Goal: Communication & Community: Participate in discussion

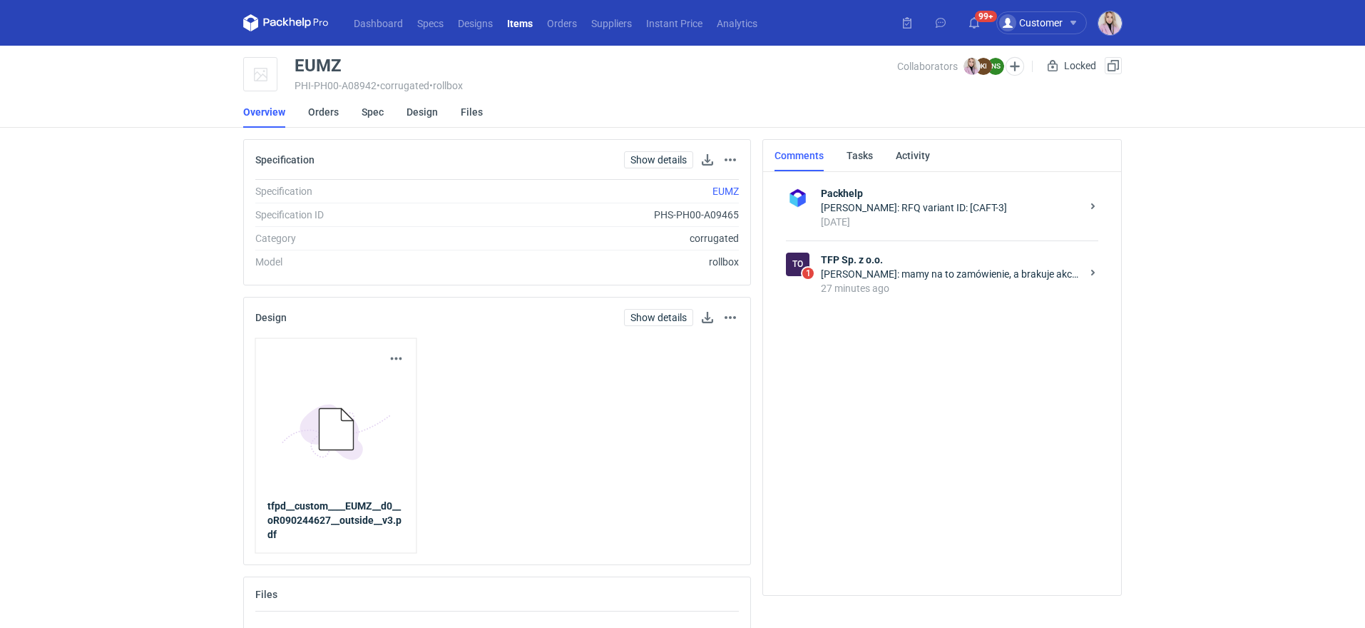
click at [956, 274] on div "[PERSON_NAME]: mamy na to zamówienie, a brakuje akceptu konstrukcji. uprzejmie …" at bounding box center [951, 274] width 260 height 14
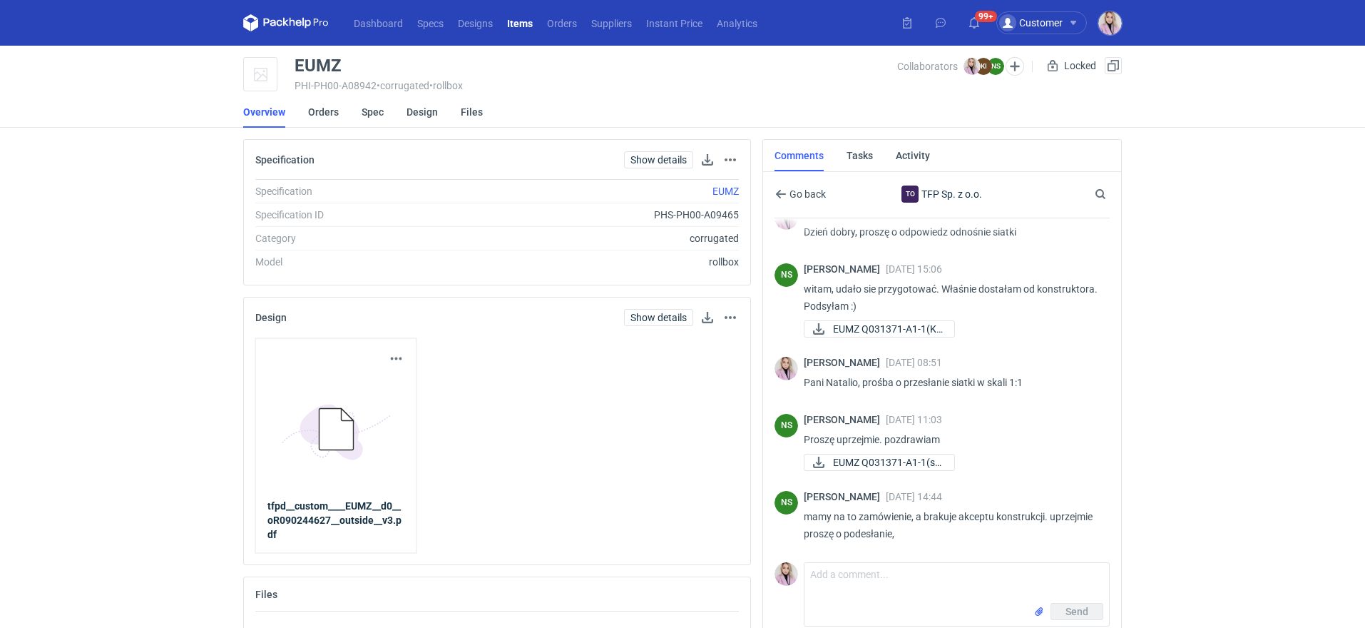
scroll to position [118, 0]
click at [874, 463] on span "EUMZ Q031371-A1-1(sk..." at bounding box center [888, 463] width 110 height 16
click at [836, 567] on textarea "Comment message" at bounding box center [957, 583] width 305 height 40
paste textarea "Q031371-A1-1"
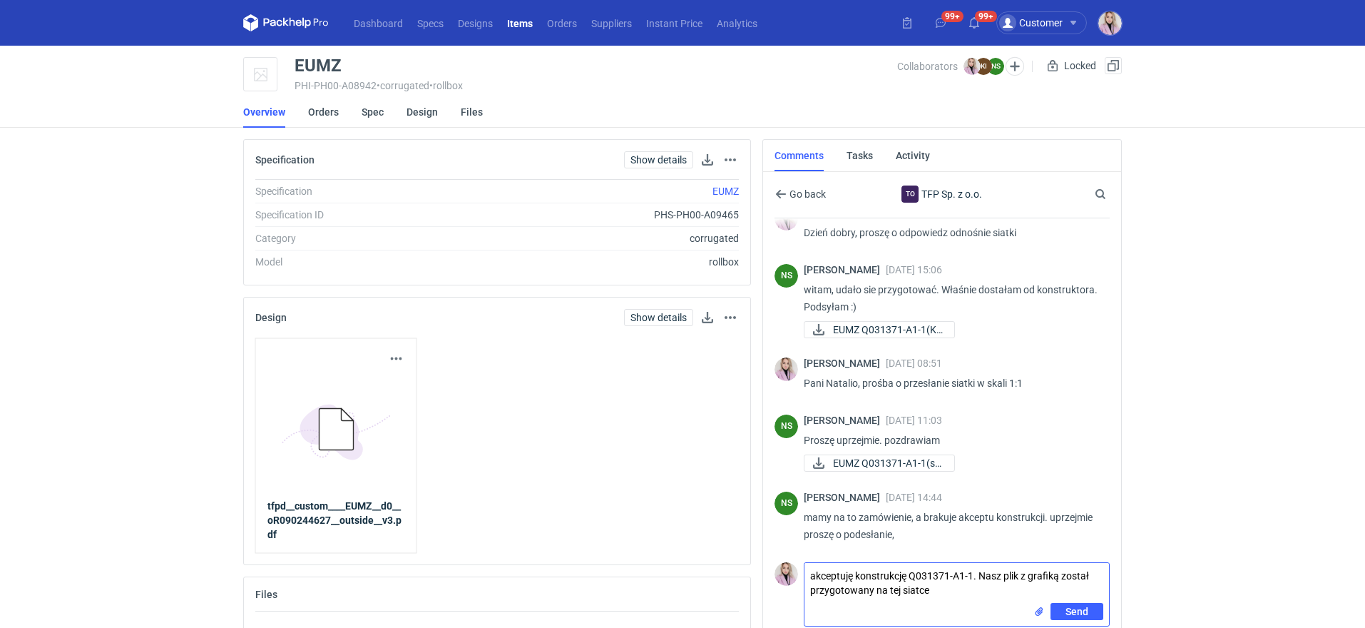
type textarea "akceptuję konstrukcję Q031371-A1-1. Nasz plik z grafiką został przygotowany na …"
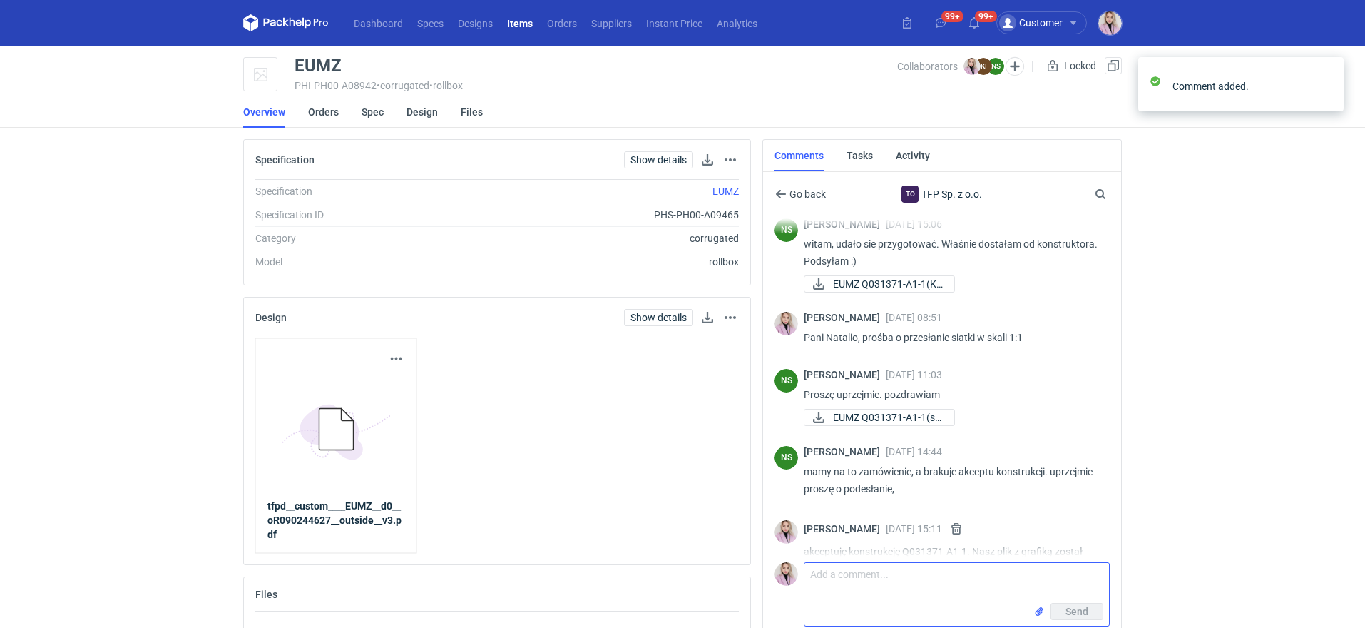
scroll to position [198, 0]
